Goal: Task Accomplishment & Management: Manage account settings

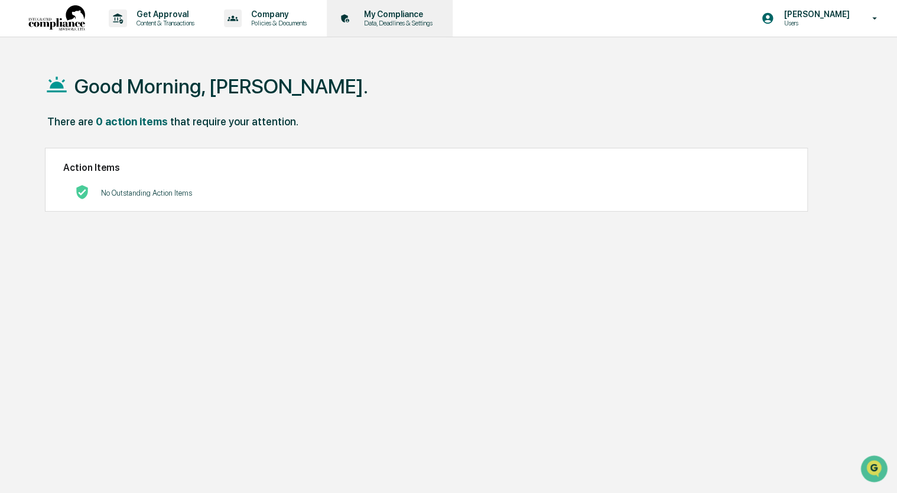
click at [397, 15] on p "My Compliance" at bounding box center [397, 13] width 84 height 9
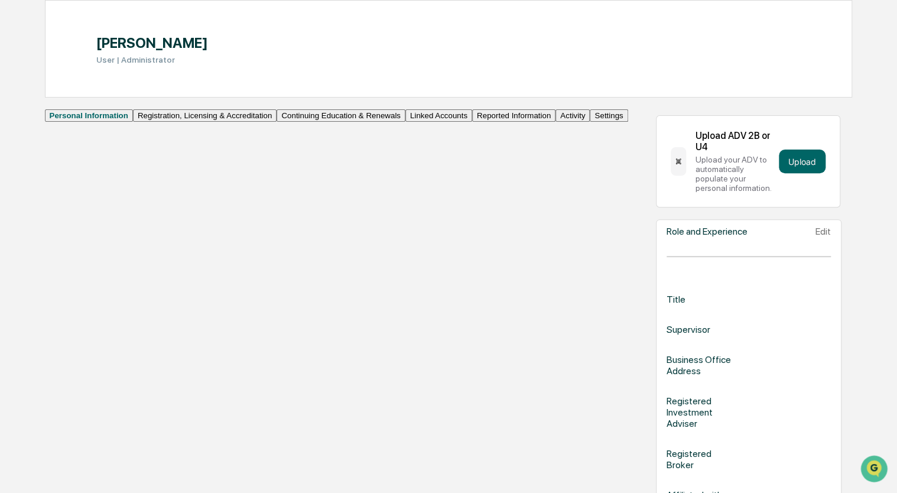
scroll to position [118, 0]
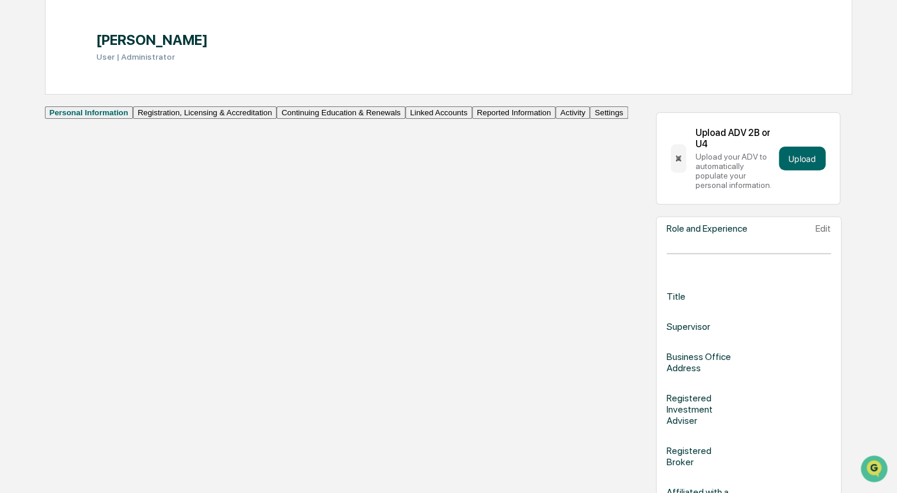
click at [405, 119] on button "Linked Accounts" at bounding box center [438, 112] width 67 height 12
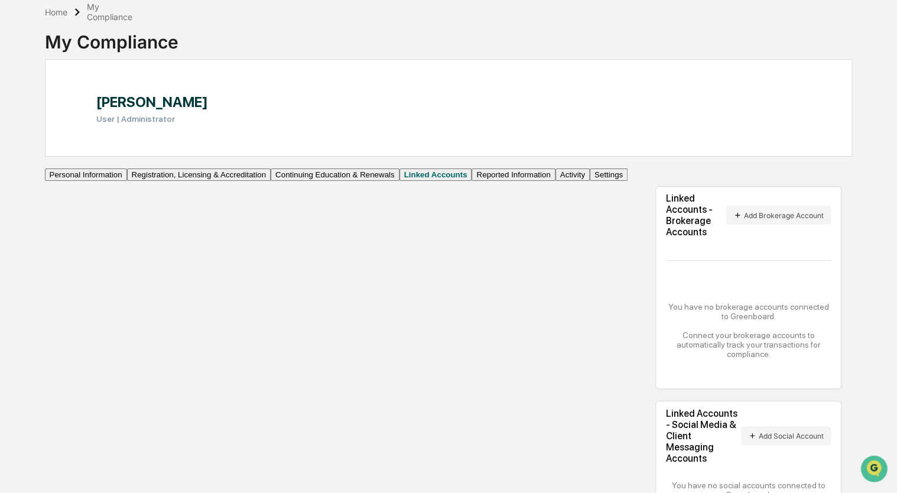
scroll to position [62, 0]
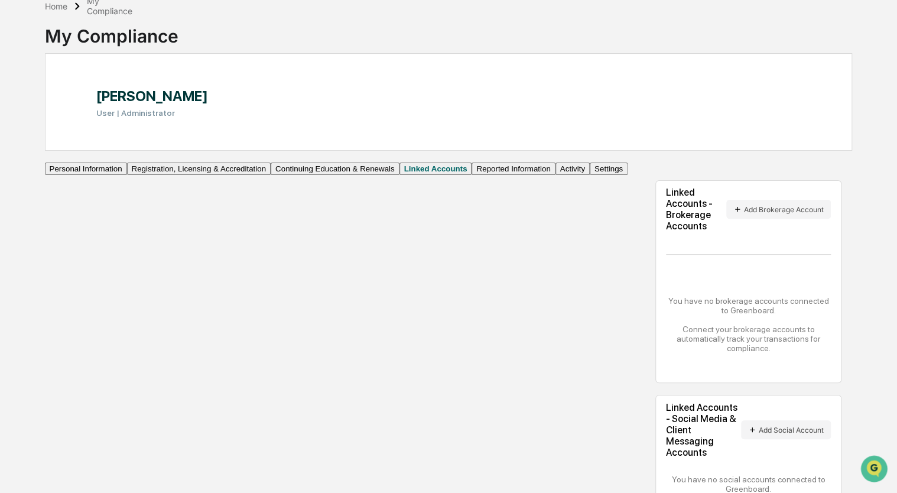
click at [863, 369] on div "Home My Compliance My Compliance [PERSON_NAME] User | Administrator Personal In…" at bounding box center [448, 270] width 843 height 552
click at [763, 420] on button "Add Social Account" at bounding box center [786, 429] width 90 height 19
click at [45, 8] on div "Home" at bounding box center [56, 6] width 22 height 10
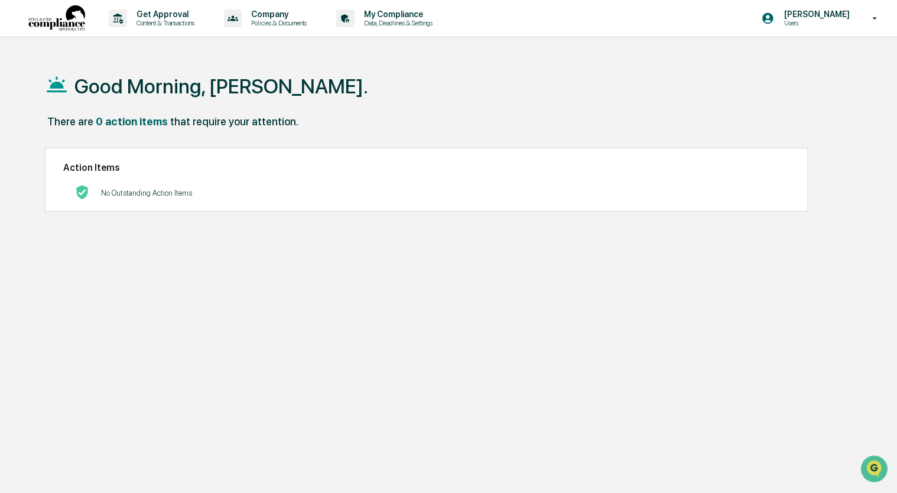
click at [354, 82] on div "Good Morning, [PERSON_NAME]." at bounding box center [448, 85] width 807 height 59
